Goal: Navigation & Orientation: Find specific page/section

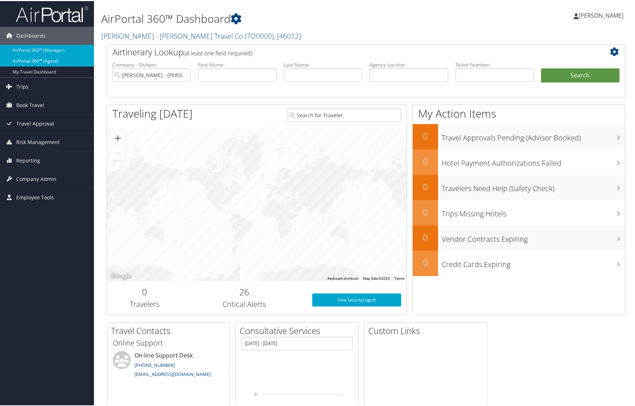
click at [36, 64] on link "AirPortal 360™ (Agent)" at bounding box center [47, 60] width 94 height 11
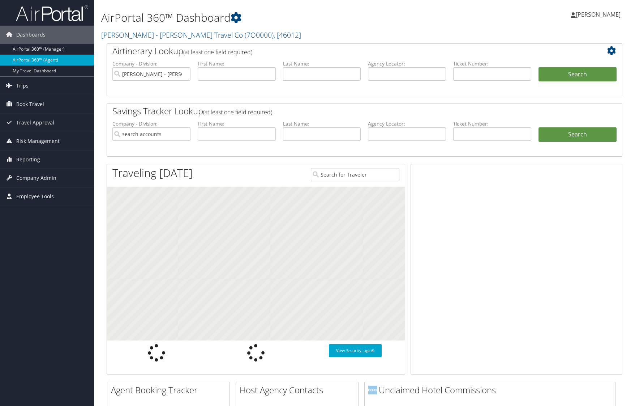
type input "[PERSON_NAME] - [PERSON_NAME] Travel Co"
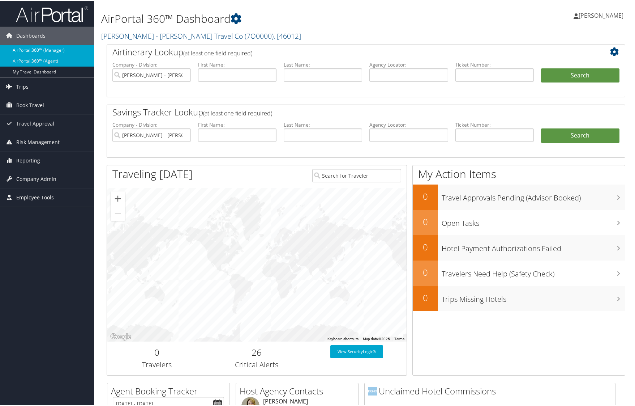
click at [46, 51] on link "AirPortal 360™ (Manager)" at bounding box center [47, 49] width 94 height 11
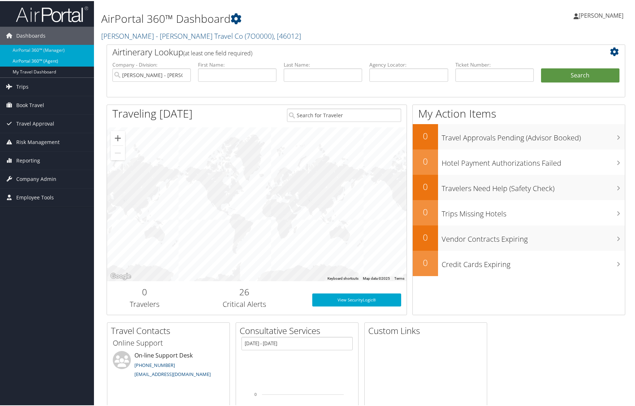
click at [50, 60] on link "AirPortal 360™ (Agent)" at bounding box center [47, 60] width 94 height 11
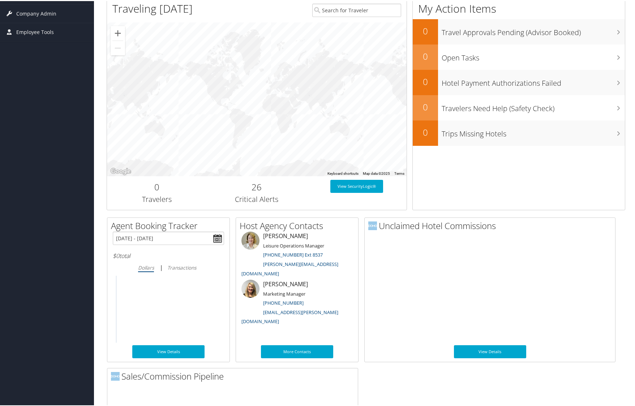
scroll to position [276, 0]
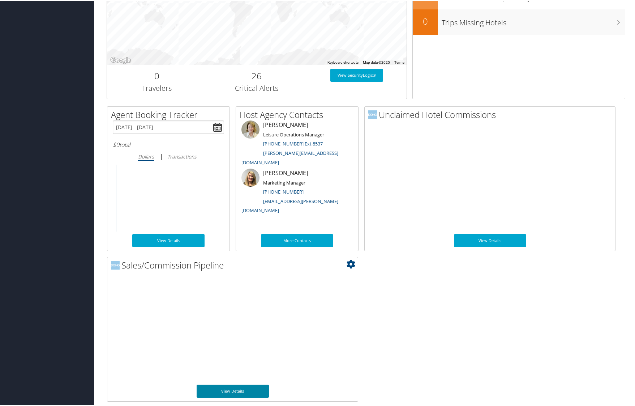
click at [248, 385] on link "View Details" at bounding box center [233, 389] width 72 height 13
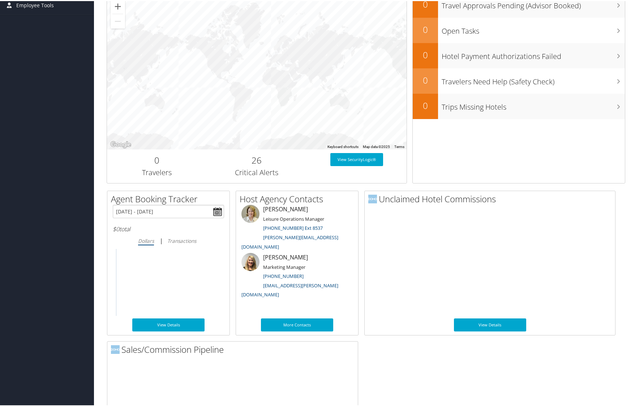
scroll to position [276, 0]
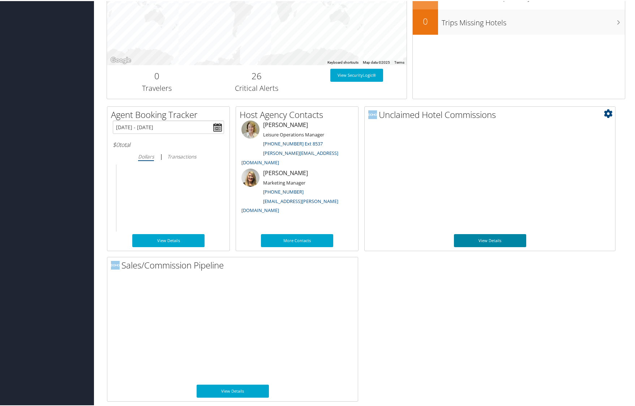
click at [490, 234] on link "View Details" at bounding box center [490, 239] width 72 height 13
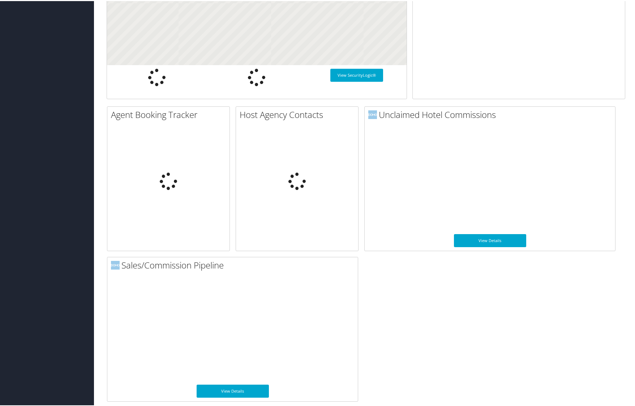
scroll to position [276, 0]
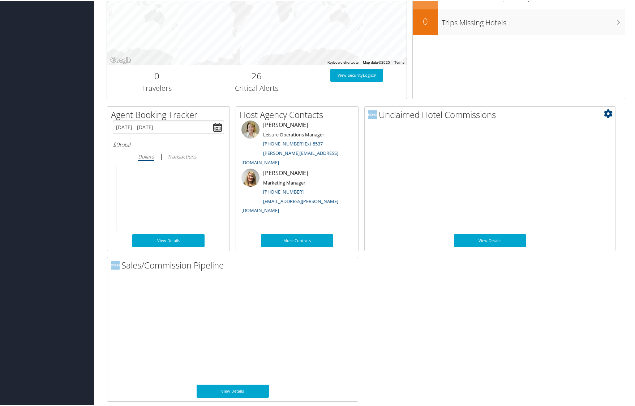
drag, startPoint x: 455, startPoint y: 284, endPoint x: 380, endPoint y: 235, distance: 90.3
click at [454, 284] on div "Agent Booking Tracker Small Medium Large [DATE] - [DATE] $0 total Dollars | Tra…" at bounding box center [366, 252] width 530 height 295
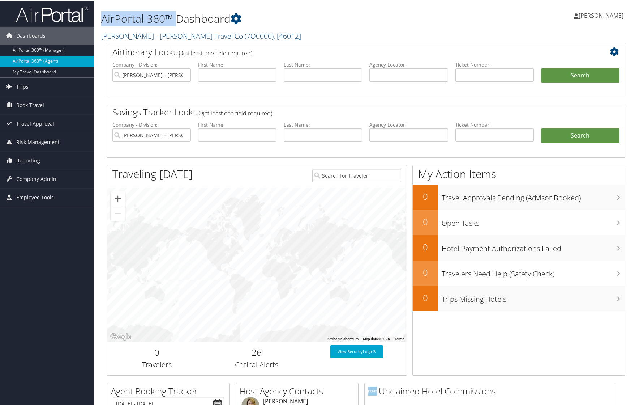
drag, startPoint x: 102, startPoint y: 16, endPoint x: 174, endPoint y: 18, distance: 72.0
click at [174, 18] on h1 "AirPortal 360™ Dashboard" at bounding box center [277, 17] width 353 height 15
copy h1 "AirPortal 360™"
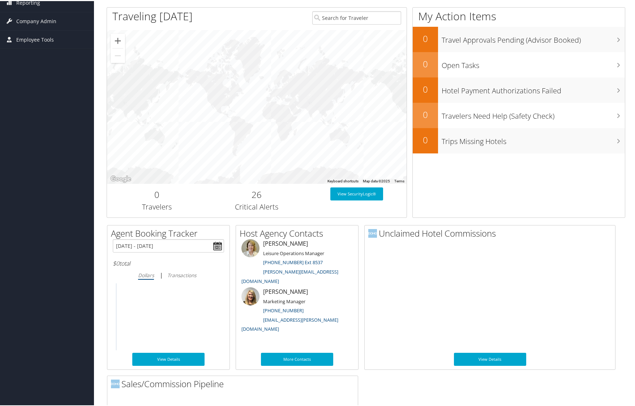
scroll to position [276, 0]
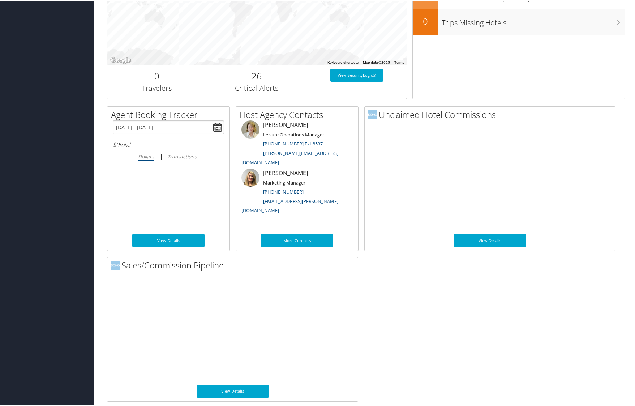
click at [481, 304] on div "Agent Booking Tracker Small Medium Large [DATE] - [DATE] $0 total Dollars | Tra…" at bounding box center [366, 252] width 530 height 295
